Goal: Communication & Community: Answer question/provide support

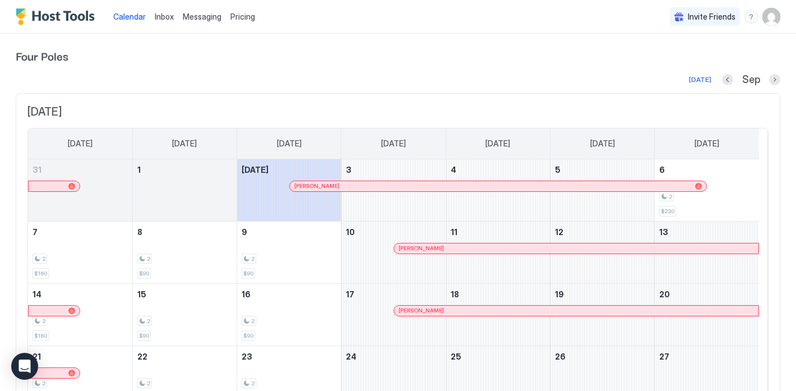
click at [194, 24] on div "Messaging" at bounding box center [202, 16] width 48 height 21
click at [165, 15] on span "Inbox" at bounding box center [164, 17] width 19 height 10
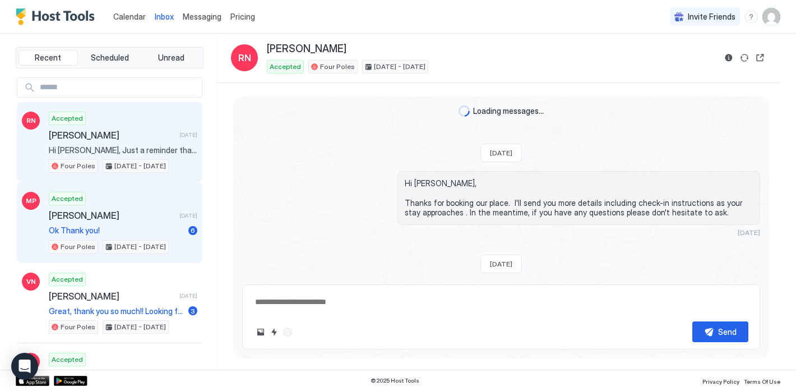
scroll to position [1064, 0]
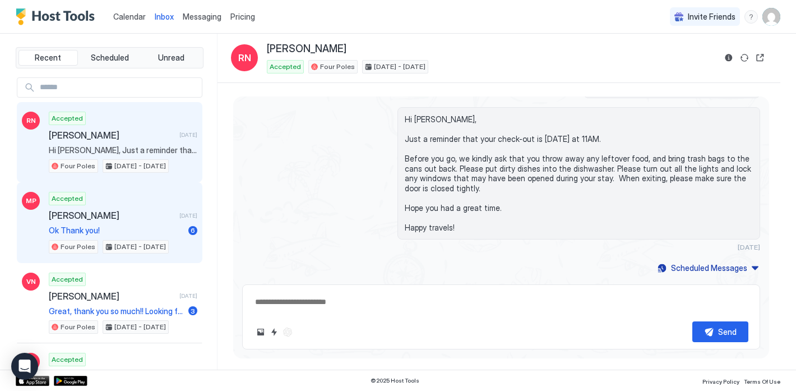
click at [179, 217] on span "[DATE]" at bounding box center [188, 215] width 18 height 7
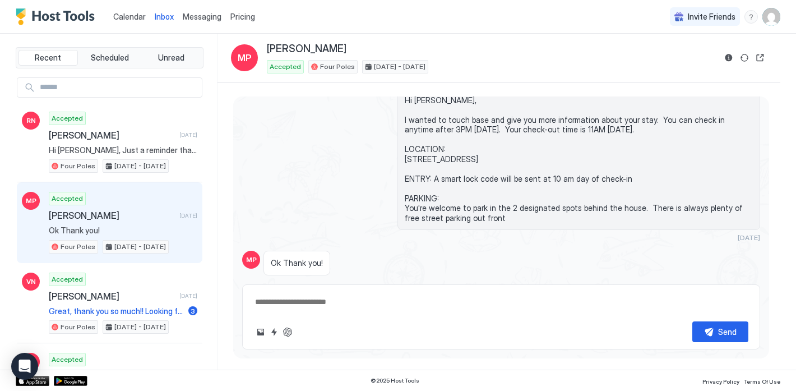
scroll to position [628, 0]
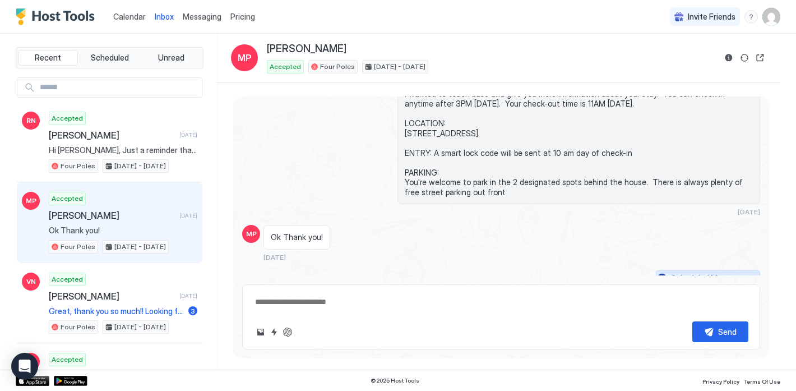
click at [702, 272] on div "Scheduled Messages" at bounding box center [709, 278] width 76 height 12
type textarea "*"
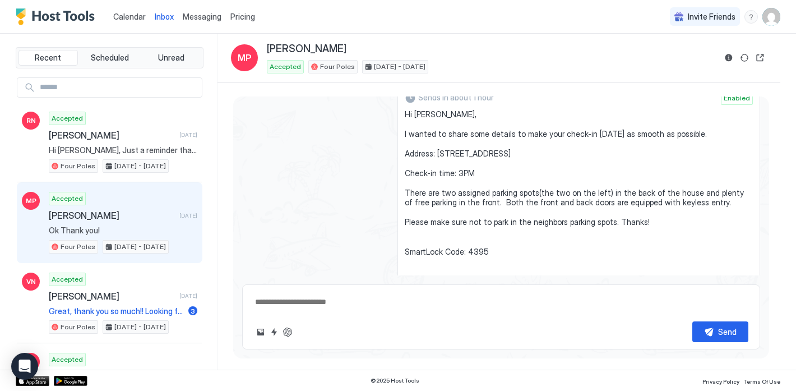
scroll to position [857, 0]
